Goal: Transaction & Acquisition: Purchase product/service

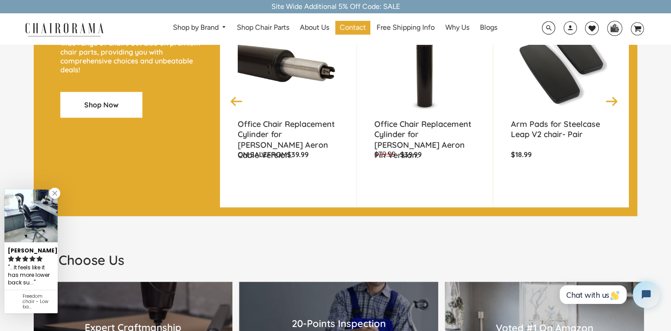
scroll to position [843, 0]
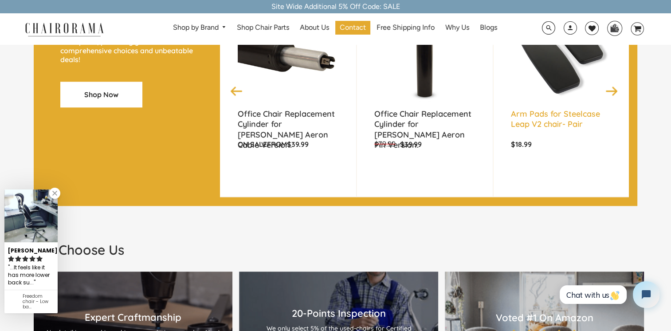
click at [535, 129] on link "Arm Pads for Steelcase Leap V2 chair- Pair" at bounding box center [561, 120] width 101 height 22
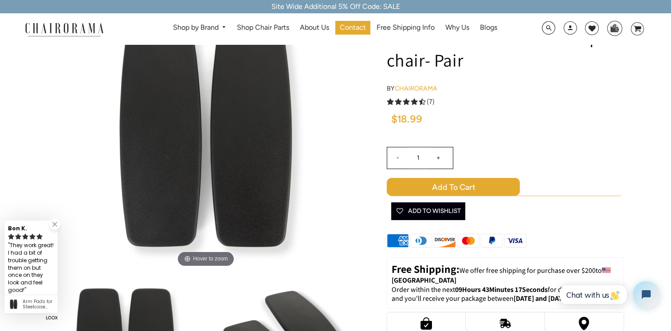
scroll to position [44, 0]
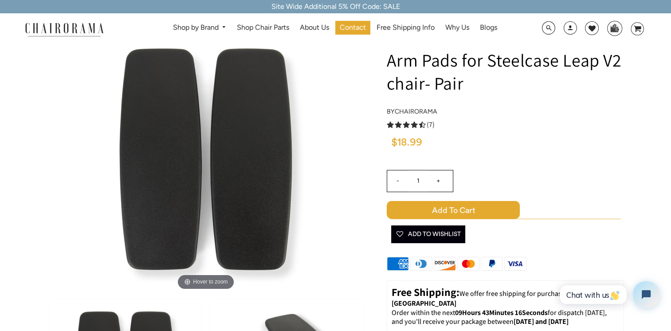
click at [439, 180] on input "+" at bounding box center [438, 180] width 21 height 21
click at [438, 179] on input "+" at bounding box center [438, 180] width 21 height 21
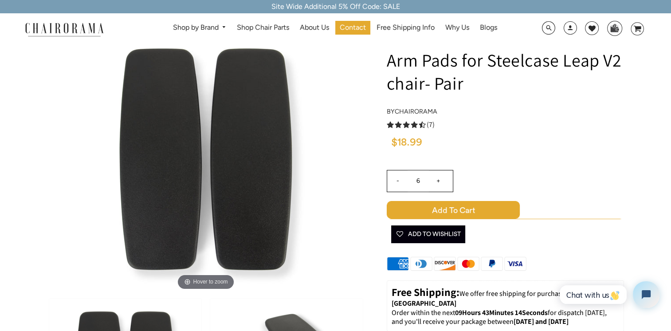
click at [438, 179] on input "+" at bounding box center [438, 180] width 21 height 21
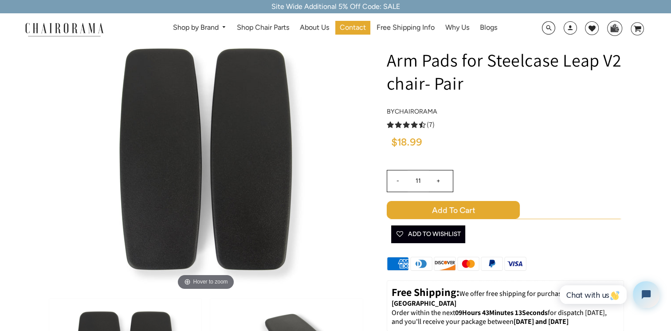
click at [438, 179] on input "+" at bounding box center [438, 180] width 21 height 21
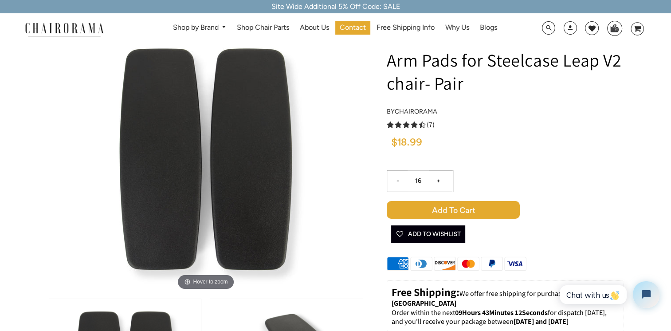
click at [438, 179] on input "+" at bounding box center [438, 180] width 21 height 21
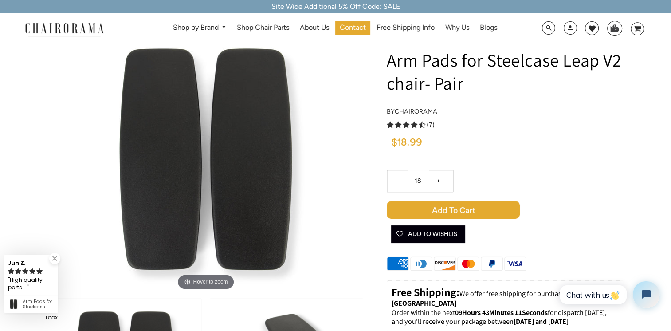
click at [438, 179] on input "+" at bounding box center [438, 180] width 21 height 21
click at [437, 179] on input "+" at bounding box center [438, 180] width 21 height 21
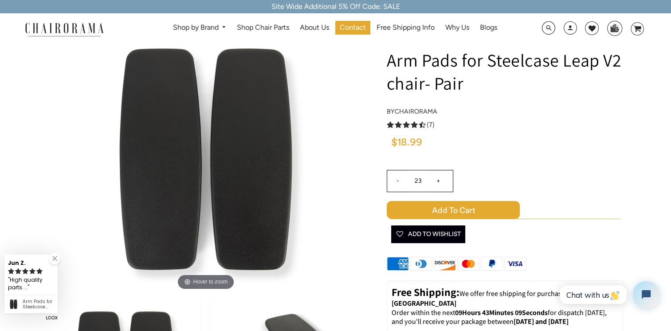
click at [437, 179] on input "+" at bounding box center [438, 180] width 21 height 21
type input "25"
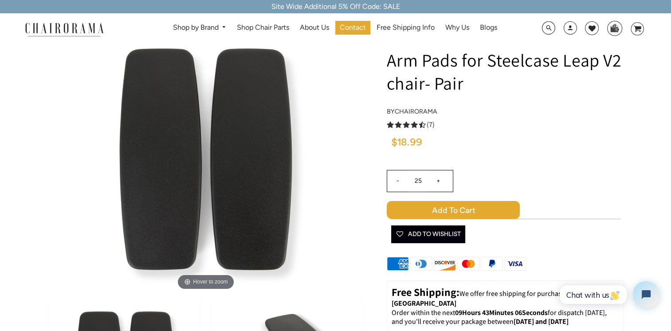
click at [440, 212] on span "Add to Cart" at bounding box center [453, 210] width 133 height 18
click at [438, 210] on span "Add to Cart" at bounding box center [453, 210] width 133 height 18
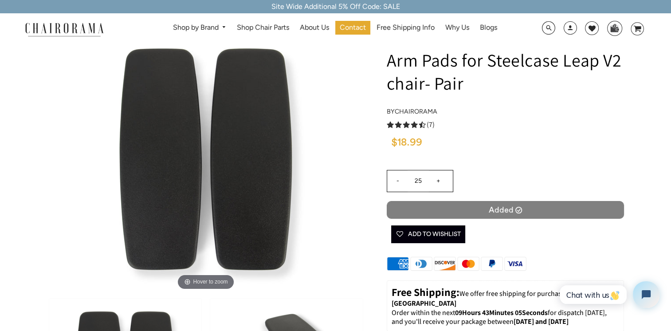
drag, startPoint x: 438, startPoint y: 210, endPoint x: 419, endPoint y: 204, distance: 20.1
click at [419, 204] on span "Added" at bounding box center [505, 210] width 237 height 18
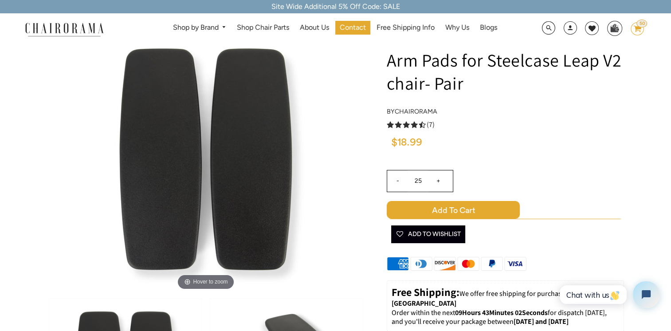
click at [638, 30] on icon at bounding box center [638, 29] width 8 height 6
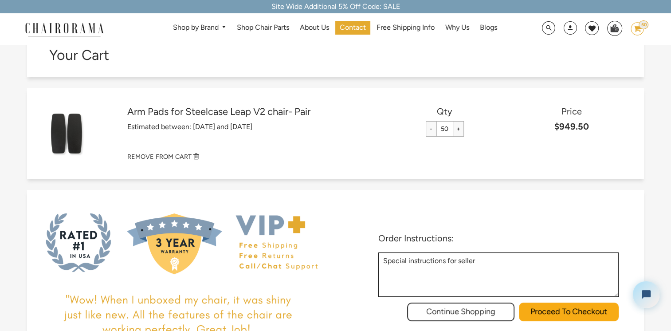
scroll to position [44, 0]
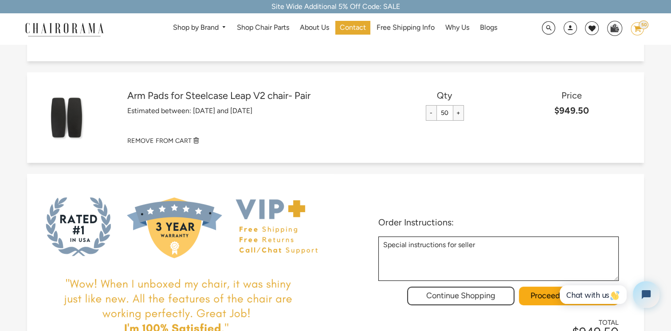
click at [428, 113] on input "-" at bounding box center [431, 113] width 11 height 16
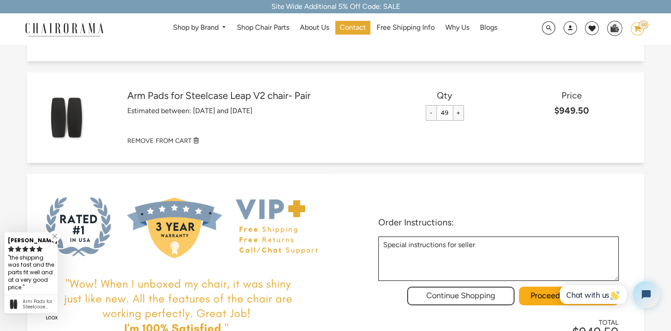
click at [428, 113] on input "-" at bounding box center [431, 113] width 11 height 16
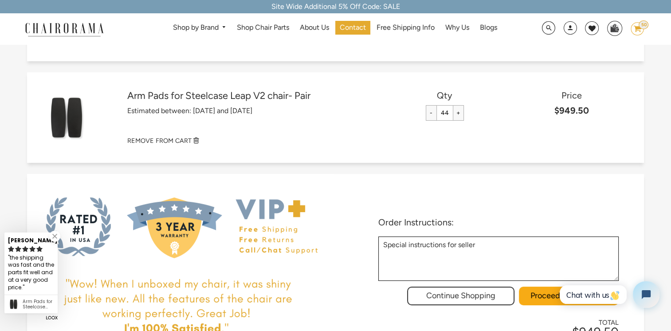
click at [428, 113] on input "-" at bounding box center [431, 113] width 11 height 16
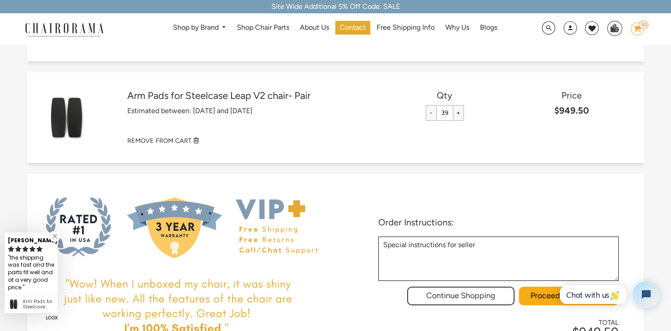
click at [428, 113] on input "-" at bounding box center [431, 113] width 11 height 16
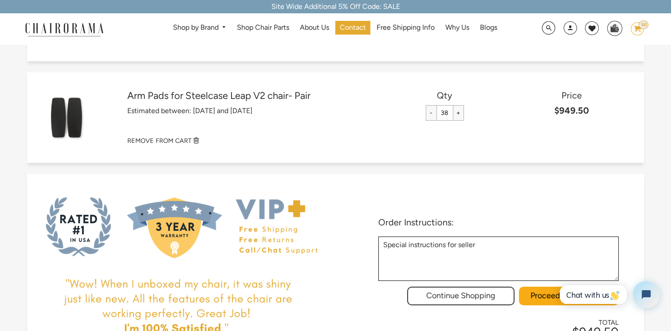
click at [428, 113] on input "-" at bounding box center [431, 113] width 11 height 16
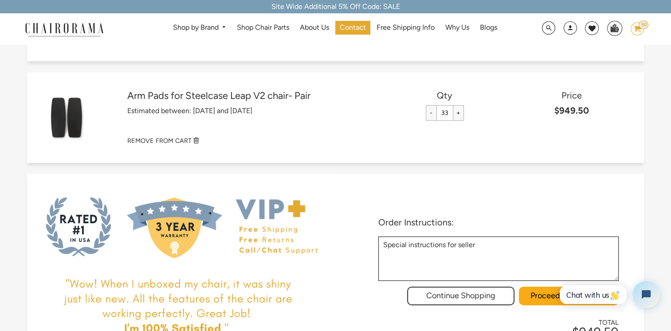
click at [428, 112] on input "-" at bounding box center [431, 113] width 11 height 16
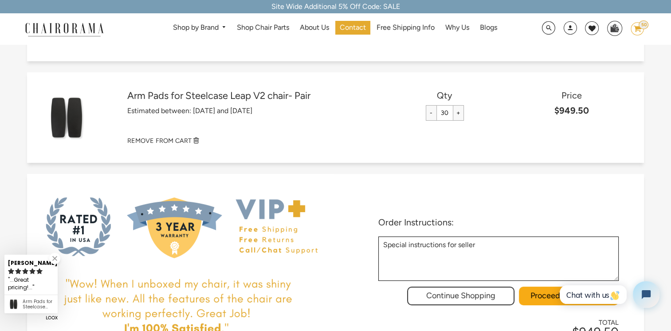
click at [428, 112] on input "-" at bounding box center [431, 113] width 11 height 16
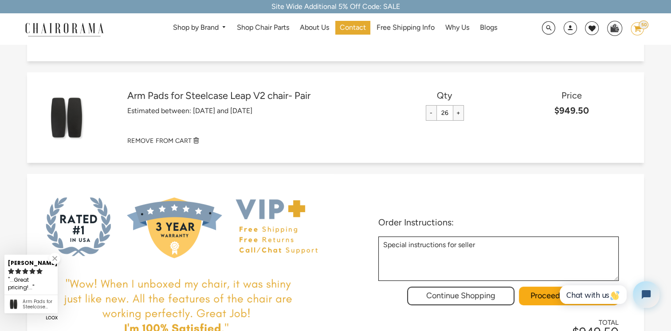
type input "25"
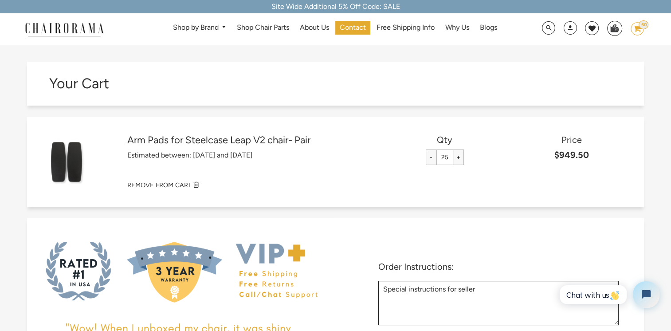
scroll to position [0, 0]
click at [162, 189] on small "REMOVE FROM CART" at bounding box center [159, 185] width 64 height 8
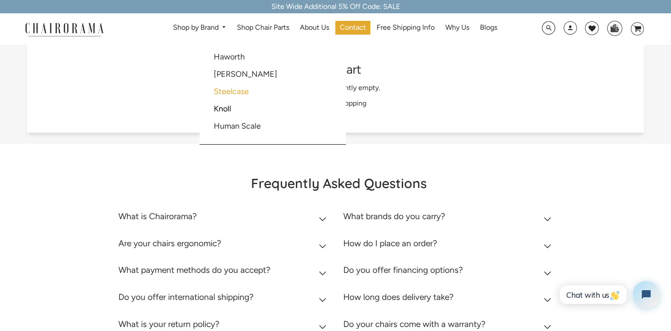
click at [234, 94] on link "Steelcase" at bounding box center [231, 92] width 35 height 10
click at [232, 95] on link "Steelcase" at bounding box center [231, 92] width 35 height 10
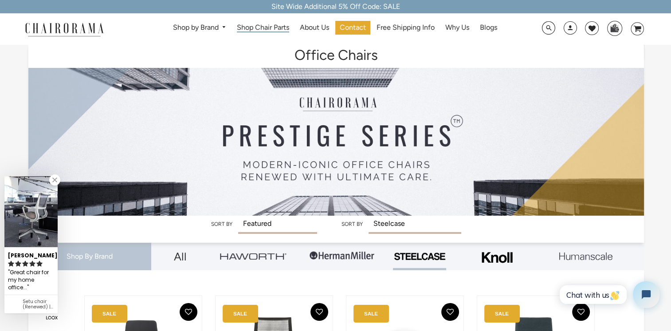
click at [273, 28] on span "Shop Chair Parts" at bounding box center [263, 27] width 52 height 9
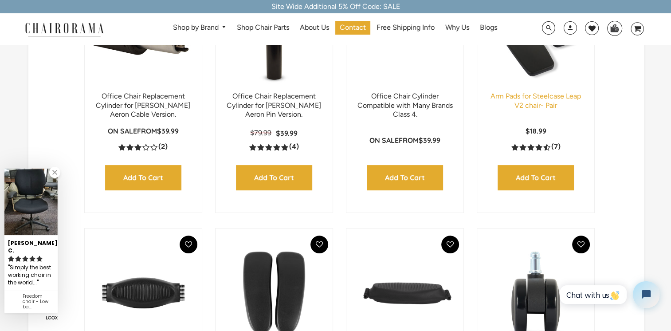
scroll to position [89, 0]
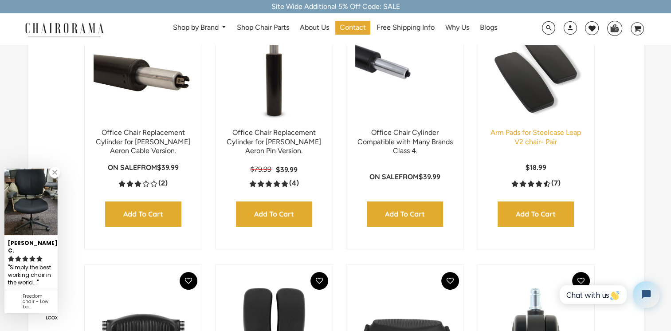
click at [520, 138] on link "Arm Pads for Steelcase Leap V2 chair- Pair" at bounding box center [536, 137] width 91 height 18
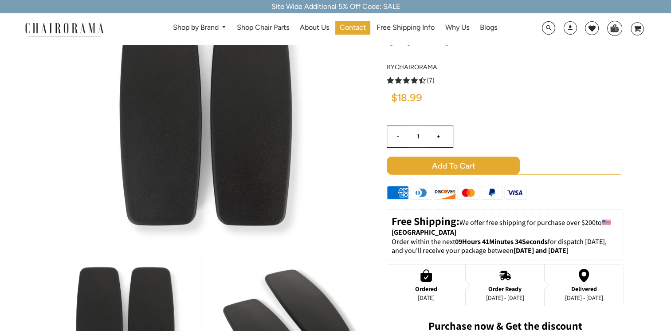
scroll to position [89, 0]
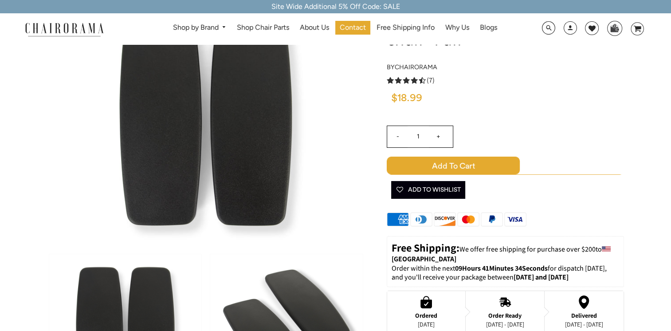
click at [433, 138] on input "+" at bounding box center [438, 136] width 21 height 21
click at [435, 136] on input "+" at bounding box center [438, 136] width 21 height 21
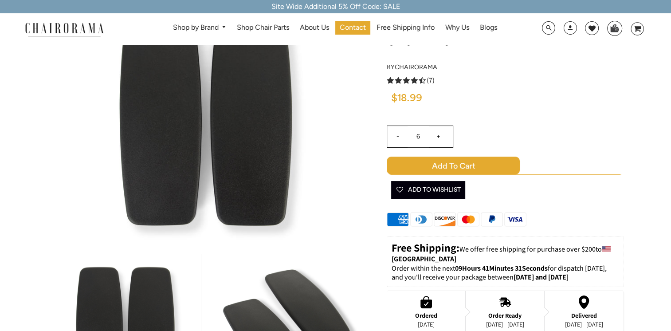
click at [437, 136] on input "+" at bounding box center [438, 136] width 21 height 21
click at [437, 137] on input "+" at bounding box center [438, 136] width 21 height 21
click at [436, 137] on input "+" at bounding box center [438, 136] width 21 height 21
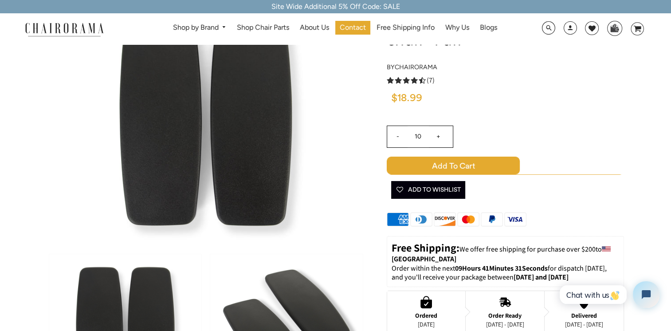
click at [436, 137] on input "+" at bounding box center [438, 136] width 21 height 21
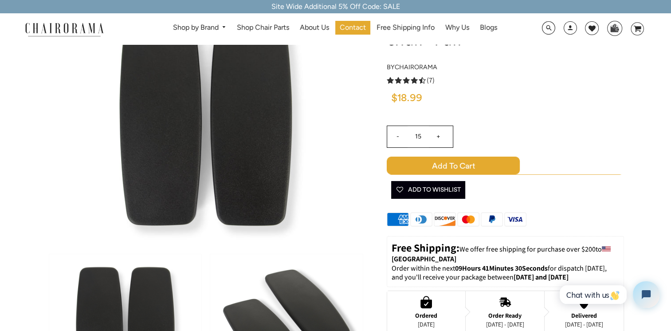
click at [436, 137] on input "+" at bounding box center [438, 136] width 21 height 21
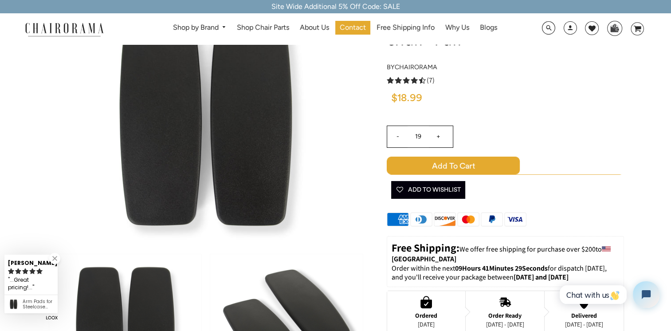
click at [436, 137] on input "+" at bounding box center [438, 136] width 21 height 21
type input "20"
click at [434, 161] on span "Add to Cart" at bounding box center [453, 166] width 133 height 18
click at [433, 162] on span "Add to Cart" at bounding box center [453, 166] width 133 height 18
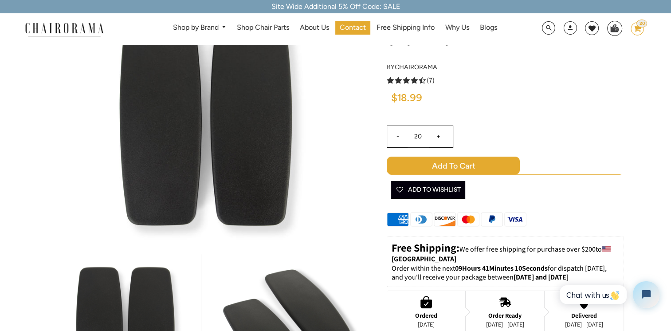
click at [640, 27] on div "20" at bounding box center [642, 24] width 11 height 8
click at [639, 28] on icon at bounding box center [638, 29] width 8 height 6
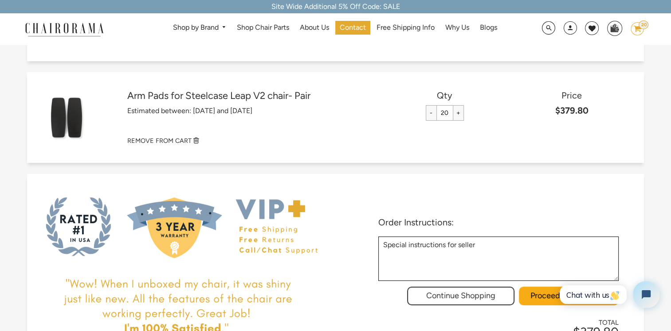
click at [460, 115] on input "+" at bounding box center [458, 113] width 11 height 16
click at [456, 114] on input "+" at bounding box center [458, 113] width 11 height 16
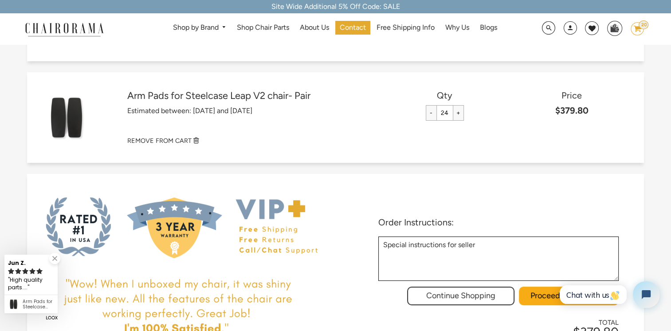
type input "25"
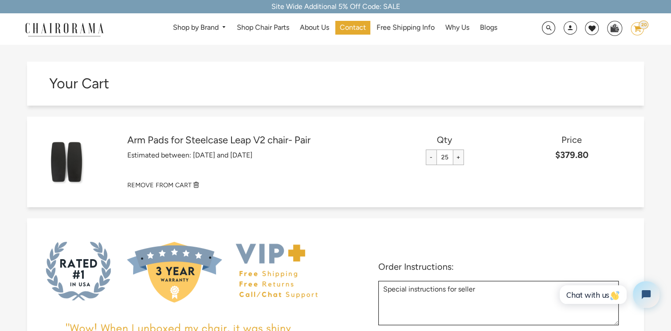
click at [573, 139] on h3 "Price" at bounding box center [571, 139] width 127 height 11
click at [631, 31] on icon "image/svg+xml Layer 1" at bounding box center [637, 29] width 13 height 14
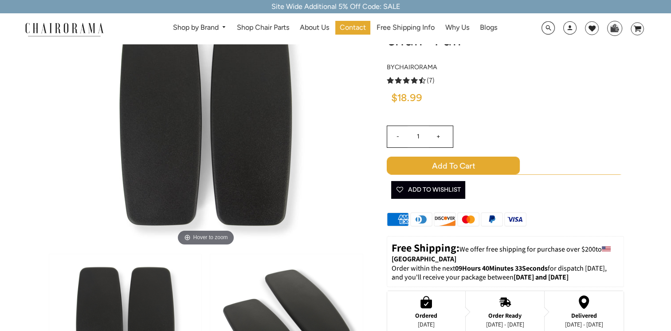
click at [436, 134] on input "+" at bounding box center [438, 136] width 21 height 21
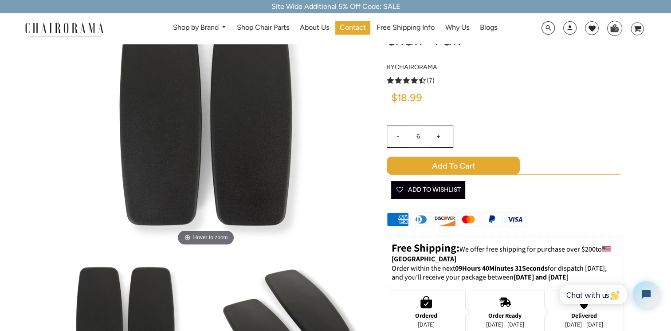
drag, startPoint x: 388, startPoint y: 142, endPoint x: 394, endPoint y: 142, distance: 6.2
click at [389, 143] on input "-" at bounding box center [397, 136] width 21 height 21
click at [397, 140] on input "-" at bounding box center [397, 136] width 21 height 21
click at [438, 138] on input "+" at bounding box center [438, 136] width 21 height 21
type input "5"
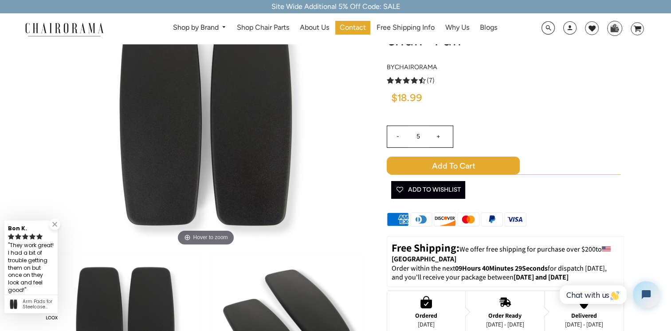
click at [434, 163] on span "Add to Cart" at bounding box center [453, 166] width 133 height 18
drag, startPoint x: 635, startPoint y: 33, endPoint x: 629, endPoint y: 35, distance: 6.4
click at [634, 33] on icon "image/svg+xml Layer 1" at bounding box center [637, 29] width 13 height 14
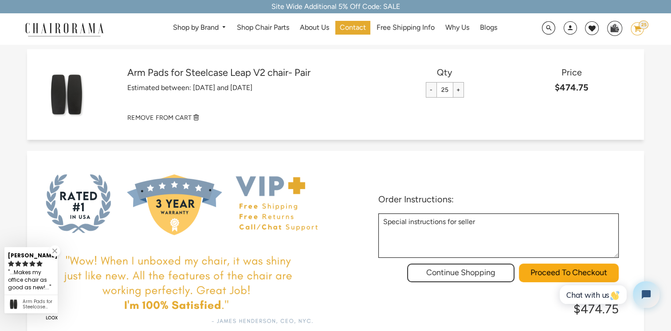
scroll to position [89, 0]
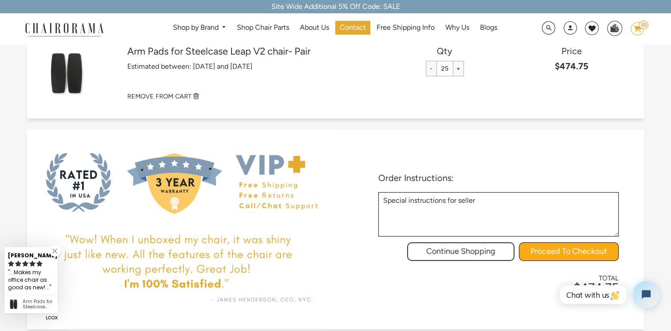
click at [565, 245] on input "Proceed To Checkout" at bounding box center [569, 251] width 100 height 19
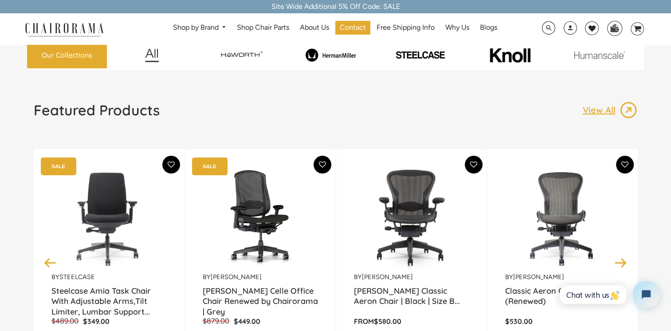
scroll to position [44, 0]
